Goal: Check status

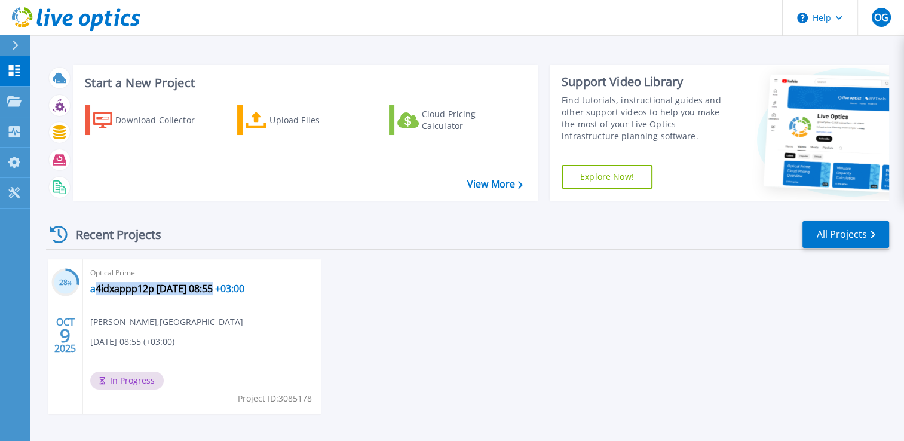
drag, startPoint x: 216, startPoint y: 340, endPoint x: 93, endPoint y: 310, distance: 126.6
click at [93, 310] on div "Optical Prime a4idxappp12p [DATE] 08:55 +03:00 Oguz Gulay , [GEOGRAPHIC_DATA] […" at bounding box center [202, 336] width 238 height 155
click at [441, 346] on div "28 % [DATE] Optical Prime a4idxappp12p [DATE] 08:55 +03:00 Oguz Gulay , [GEOGRA…" at bounding box center [462, 348] width 852 height 179
click at [389, 324] on div "28 % OCT 9 2025 Optical Prime a4idxappp12p 2025-10-09 08:55 +03:00 Oguz Gulay ,…" at bounding box center [462, 348] width 852 height 179
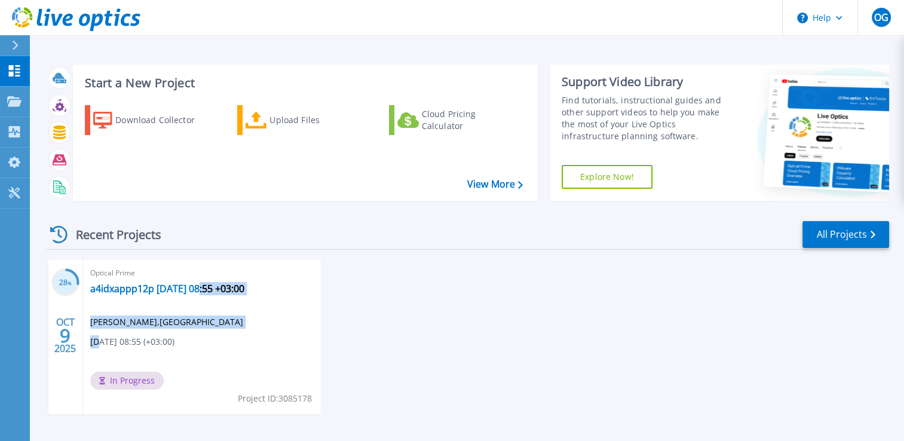
drag, startPoint x: 98, startPoint y: 345, endPoint x: 199, endPoint y: 345, distance: 101.5
click at [199, 345] on div "Optical Prime a4idxappp12p 2025-10-09 08:55 +03:00 Oguz Gulay , IGA Airport 10/…" at bounding box center [202, 336] width 238 height 155
click at [431, 348] on div "28 % OCT 9 2025 Optical Prime a4idxappp12p 2025-10-09 08:55 +03:00 Oguz Gulay ,…" at bounding box center [462, 348] width 852 height 179
click at [412, 326] on div "28 % OCT 9 2025 Optical Prime a4idxappp12p 2025-10-09 08:55 +03:00 Oguz Gulay ,…" at bounding box center [462, 348] width 852 height 179
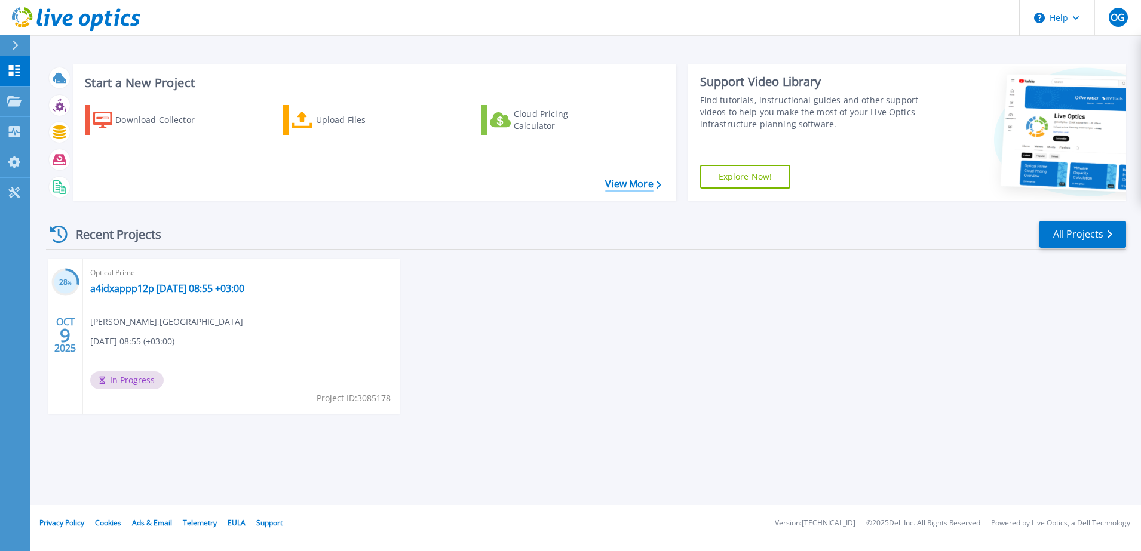
click at [647, 187] on link "View More" at bounding box center [633, 184] width 56 height 11
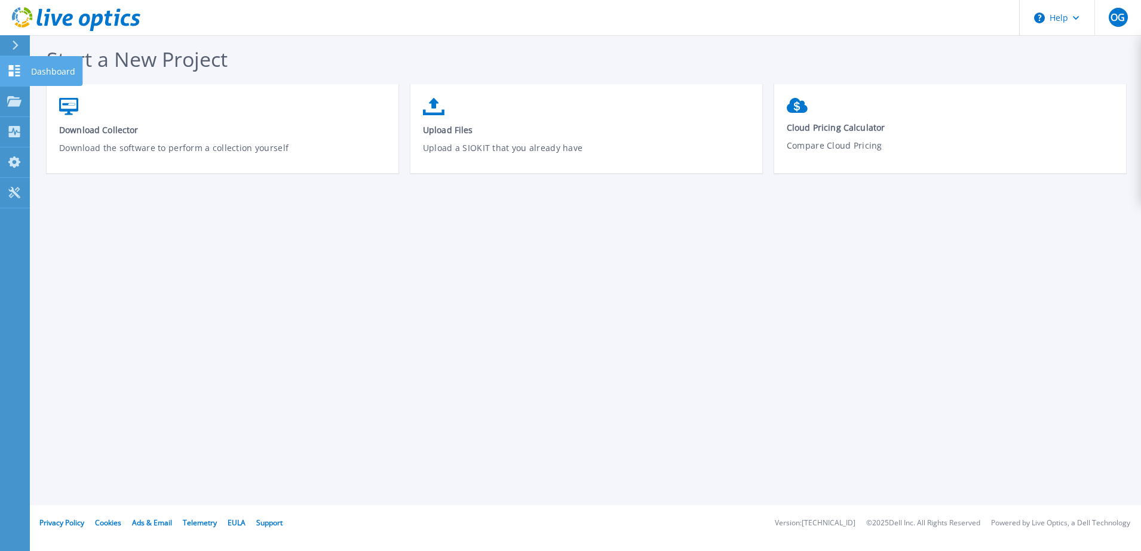
click at [16, 67] on icon at bounding box center [14, 70] width 14 height 11
